Goal: Information Seeking & Learning: Learn about a topic

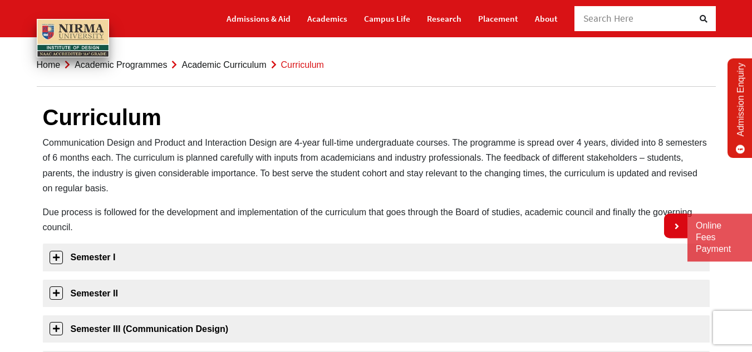
scroll to position [56, 0]
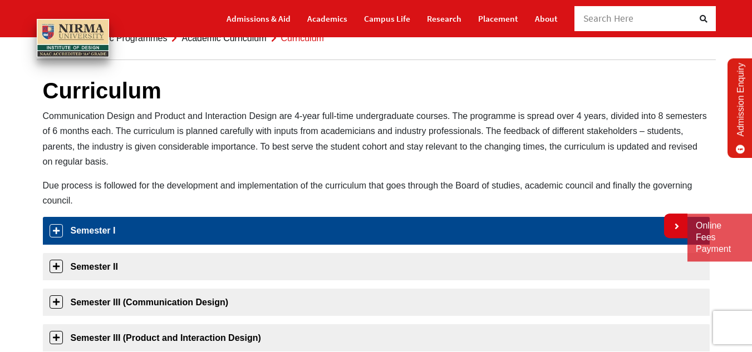
click at [144, 236] on link "Semester I" at bounding box center [376, 230] width 667 height 27
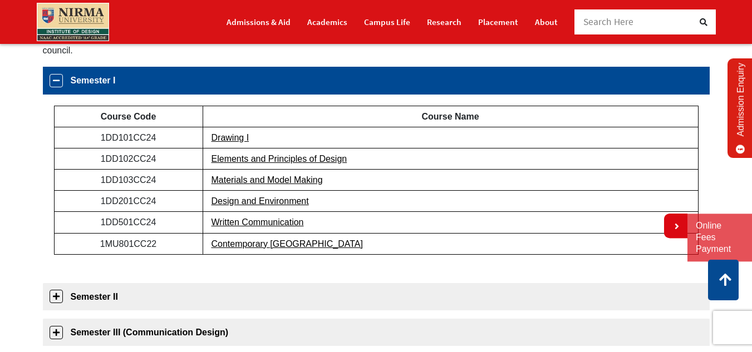
scroll to position [262, 0]
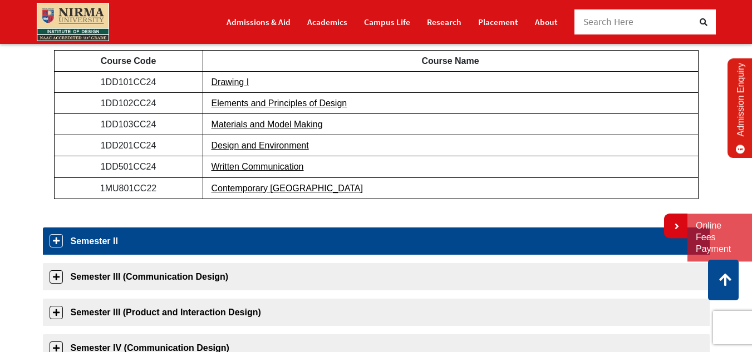
click at [238, 250] on link "Semester II" at bounding box center [376, 241] width 667 height 27
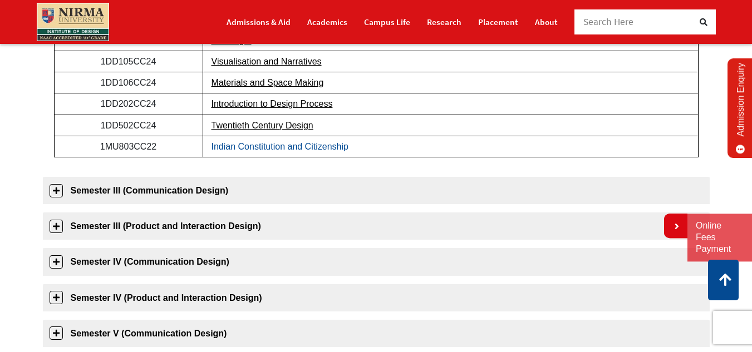
scroll to position [354, 0]
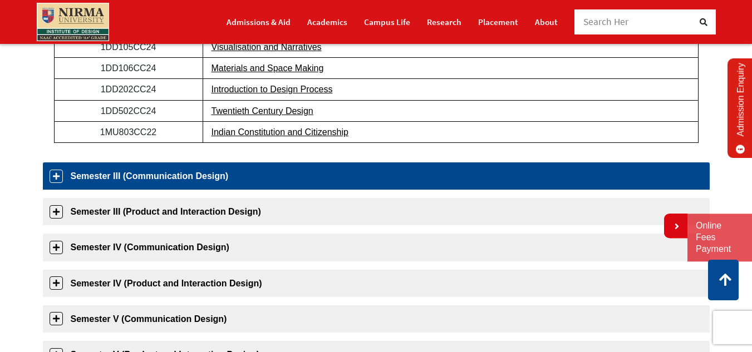
click at [243, 175] on link "Semester III (Communication Design)" at bounding box center [376, 176] width 667 height 27
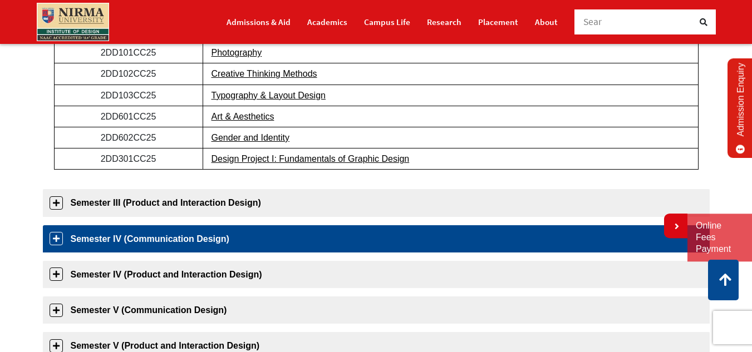
scroll to position [389, 0]
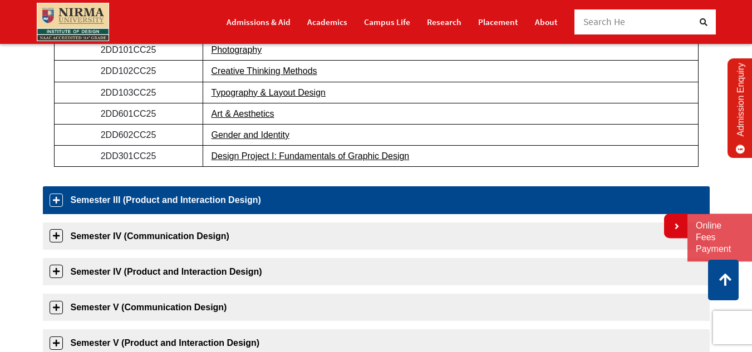
click at [273, 210] on link "Semester III (Product and Interaction Design)" at bounding box center [376, 200] width 667 height 27
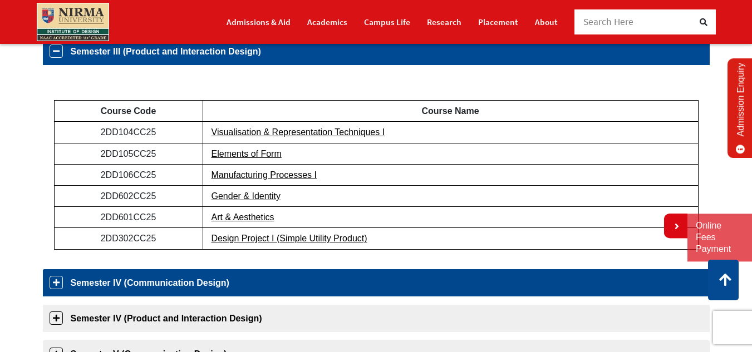
scroll to position [369, 0]
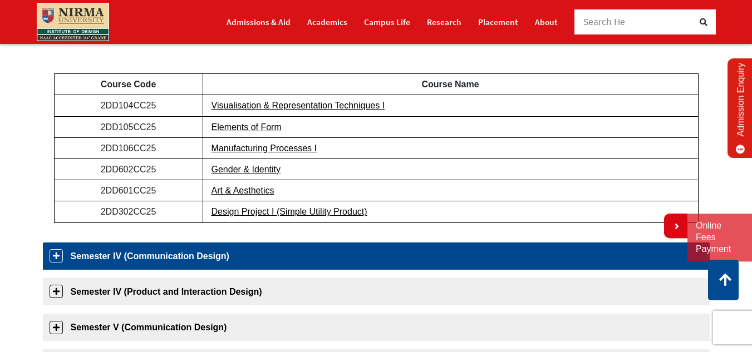
click at [272, 252] on link "Semester IV (Communication Design)" at bounding box center [376, 256] width 667 height 27
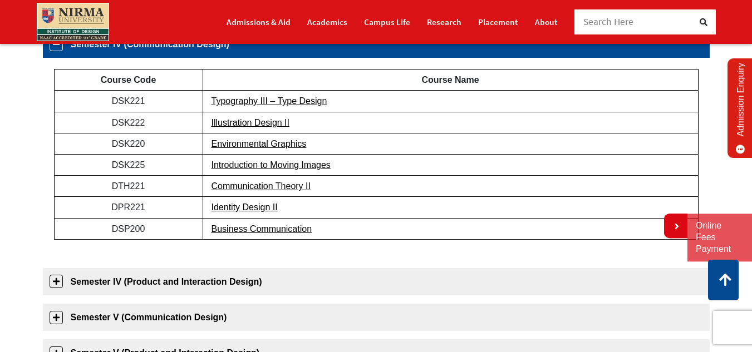
scroll to position [405, 0]
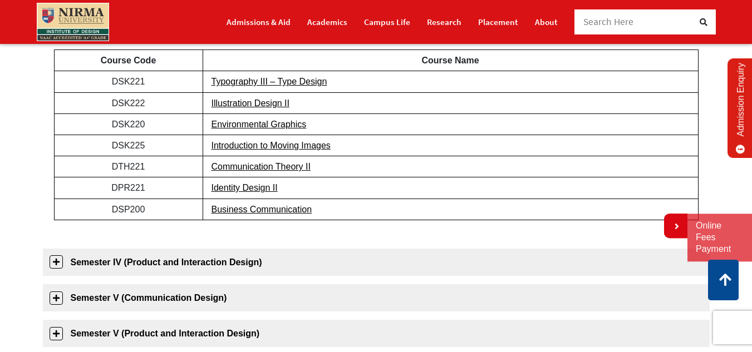
click at [282, 278] on div "Semester I Course Code Course Name 1DD101CC24 Drawing I 1DD102CC24 Elements and…" at bounding box center [376, 219] width 667 height 702
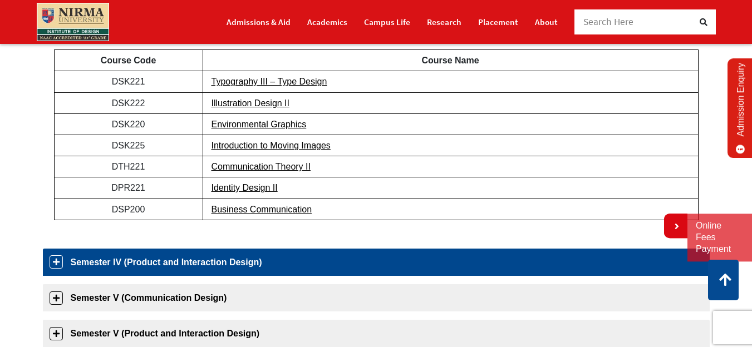
click at [287, 269] on link "Semester IV (Product and Interaction Design)" at bounding box center [376, 262] width 667 height 27
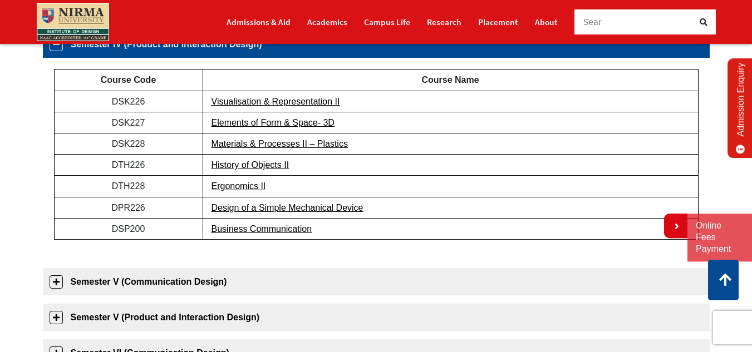
scroll to position [440, 0]
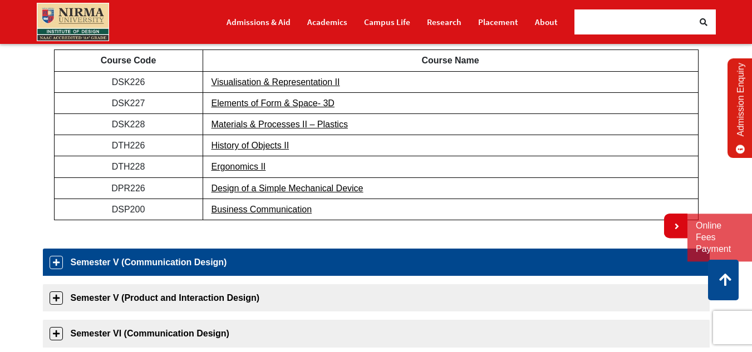
click at [310, 254] on link "Semester V (Communication Design)" at bounding box center [376, 262] width 667 height 27
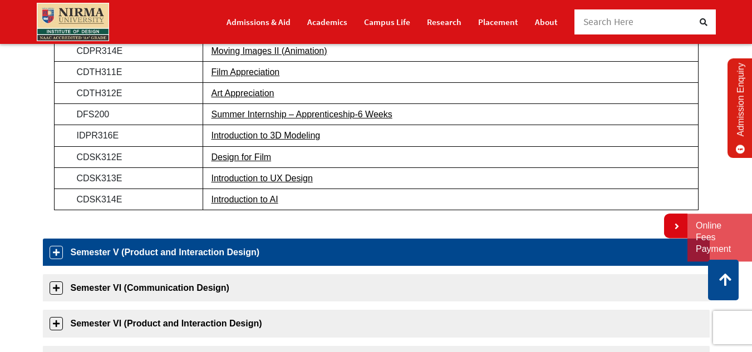
scroll to position [587, 0]
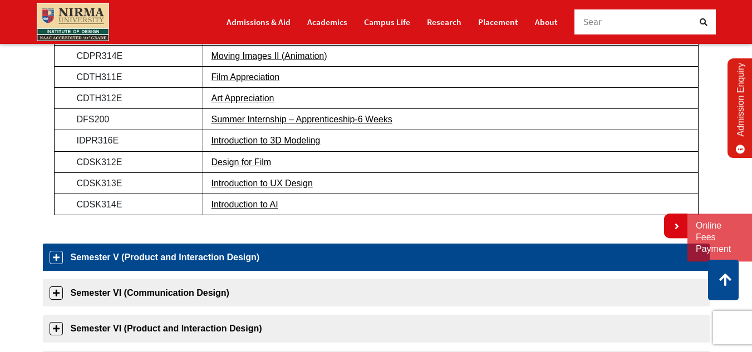
click at [300, 253] on link "Semester V (Product and Interaction Design)" at bounding box center [376, 257] width 667 height 27
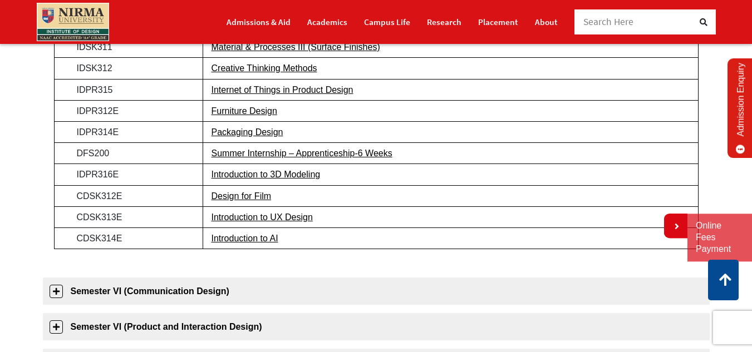
scroll to position [624, 0]
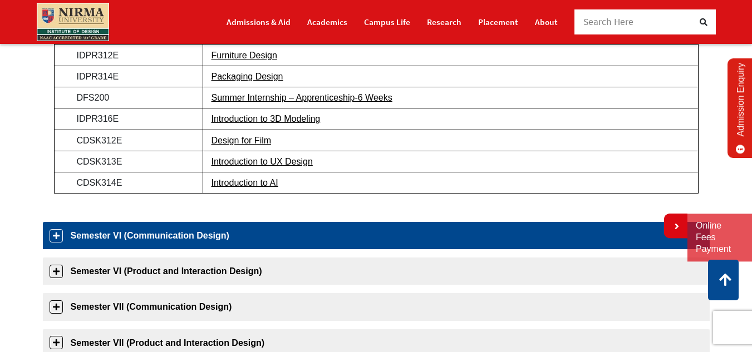
click at [344, 243] on link "Semester VI (Communication Design)" at bounding box center [376, 235] width 667 height 27
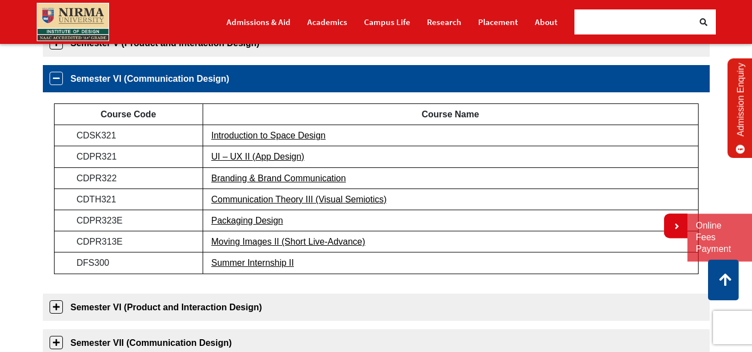
scroll to position [492, 0]
